Goal: Task Accomplishment & Management: Manage account settings

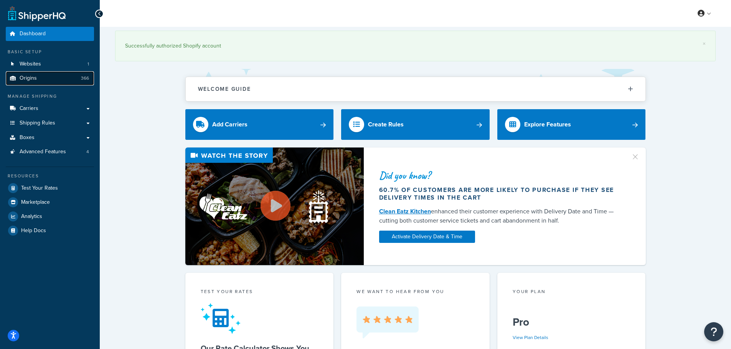
click at [35, 82] on span "Origins" at bounding box center [28, 78] width 17 height 7
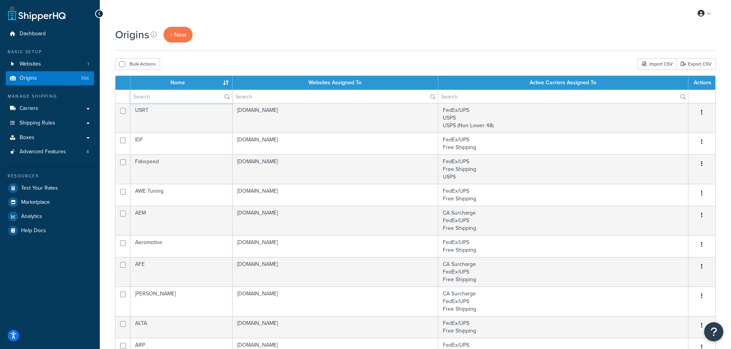
click at [185, 96] on input "text" at bounding box center [181, 96] width 102 height 13
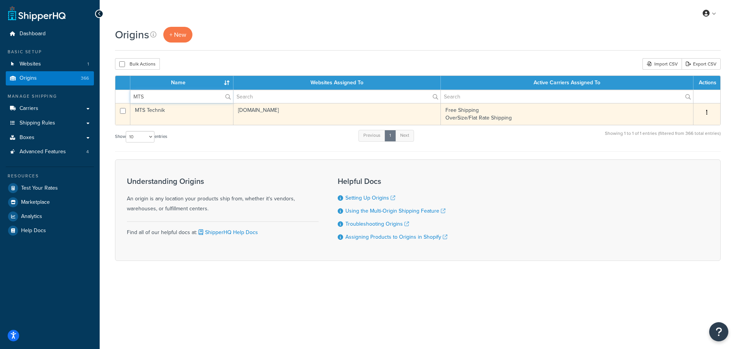
type input "MTS"
click at [710, 111] on button "button" at bounding box center [707, 113] width 11 height 12
click at [673, 132] on link "Edit" at bounding box center [682, 127] width 61 height 16
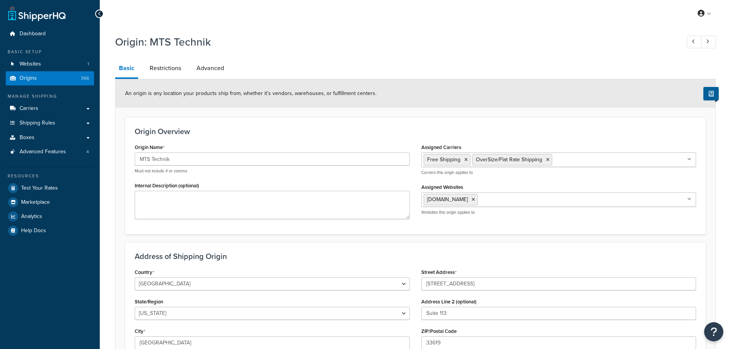
select select "9"
click at [175, 75] on link "Restrictions" at bounding box center [165, 68] width 39 height 18
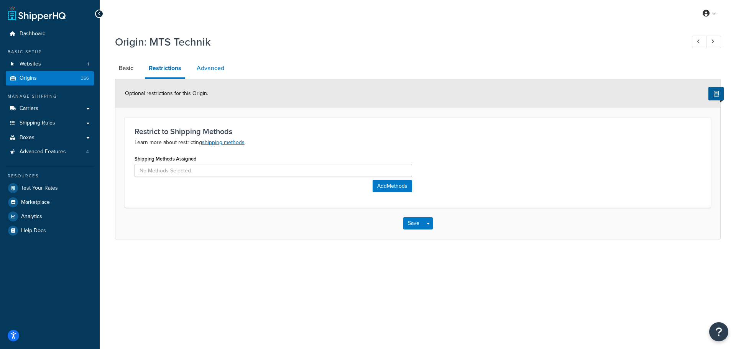
click at [209, 67] on link "Advanced" at bounding box center [210, 68] width 35 height 18
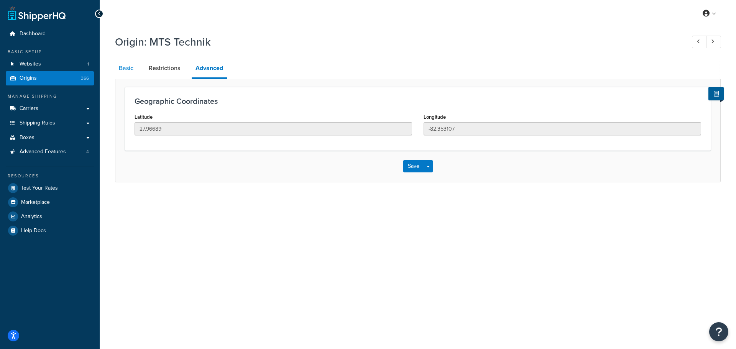
click at [122, 74] on link "Basic" at bounding box center [126, 68] width 22 height 18
select select "9"
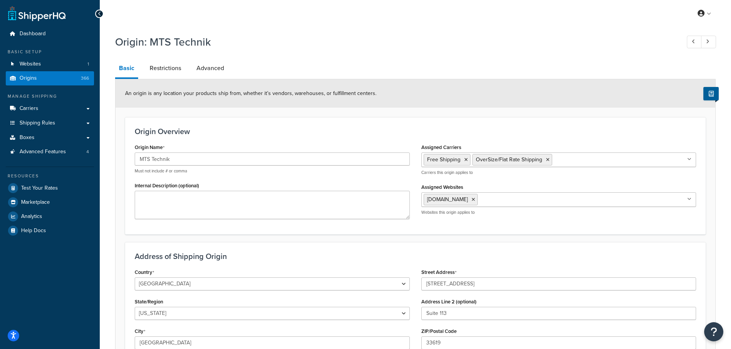
click at [576, 160] on input "Assigned Carriers" at bounding box center [588, 159] width 68 height 8
click at [392, 127] on div "Origin Overview Origin Name MTS Technik Must not include # or comma Internal De…" at bounding box center [415, 175] width 580 height 117
